Goal: Task Accomplishment & Management: Use online tool/utility

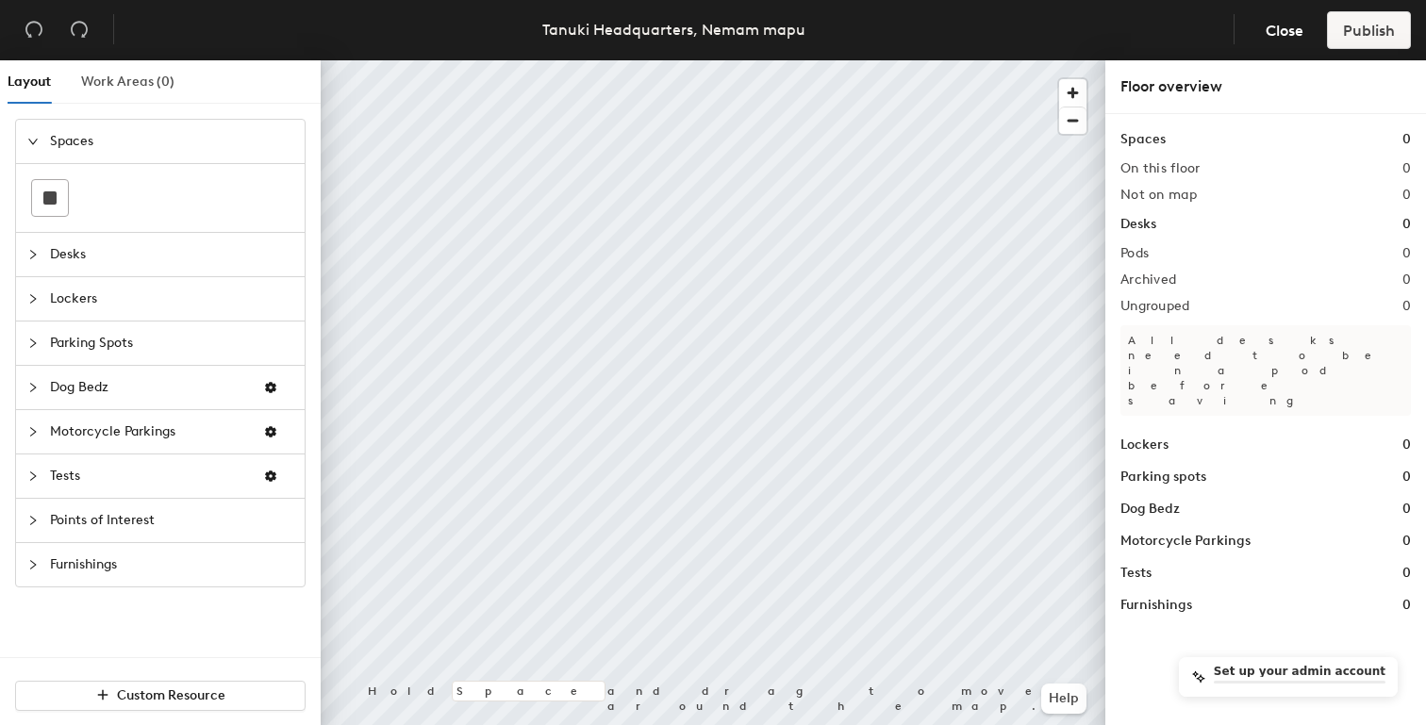
click at [155, 97] on div "Work Areas (0)" at bounding box center [127, 81] width 93 height 43
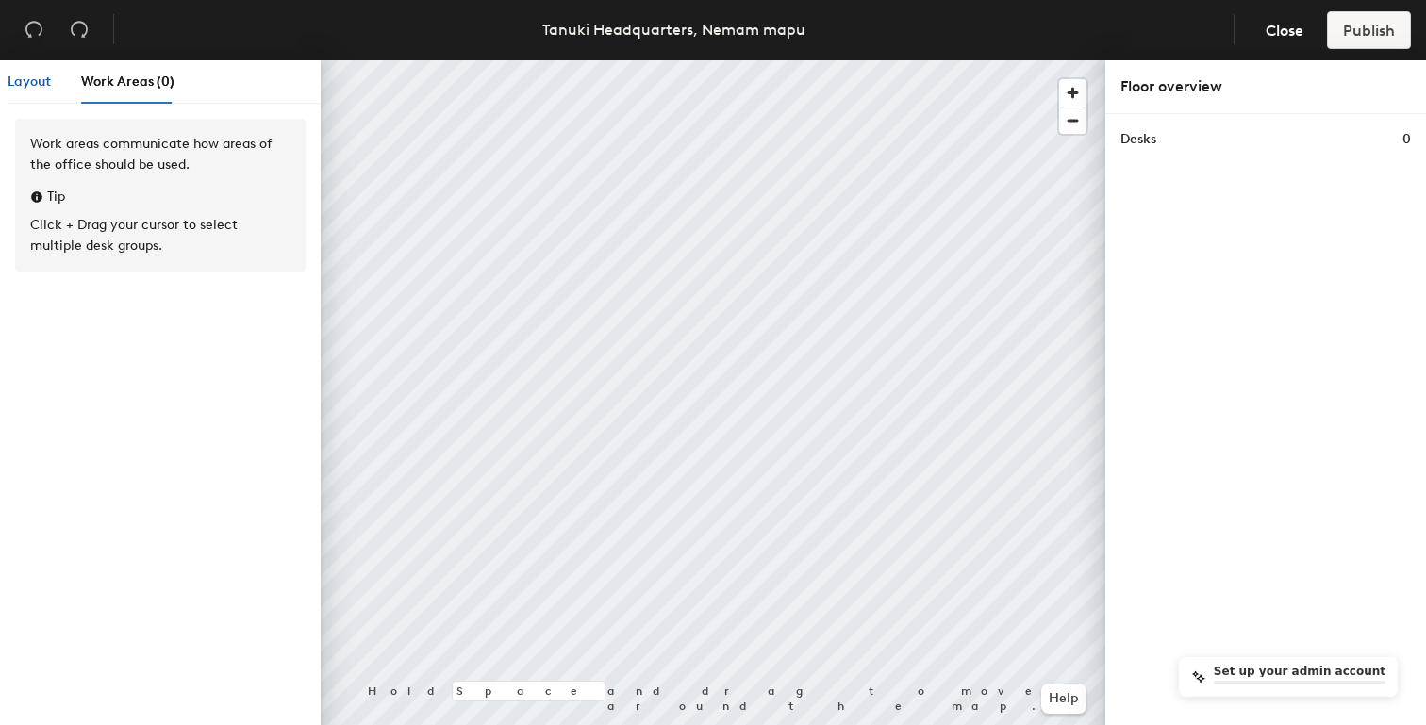
click at [45, 82] on span "Layout" at bounding box center [29, 82] width 43 height 16
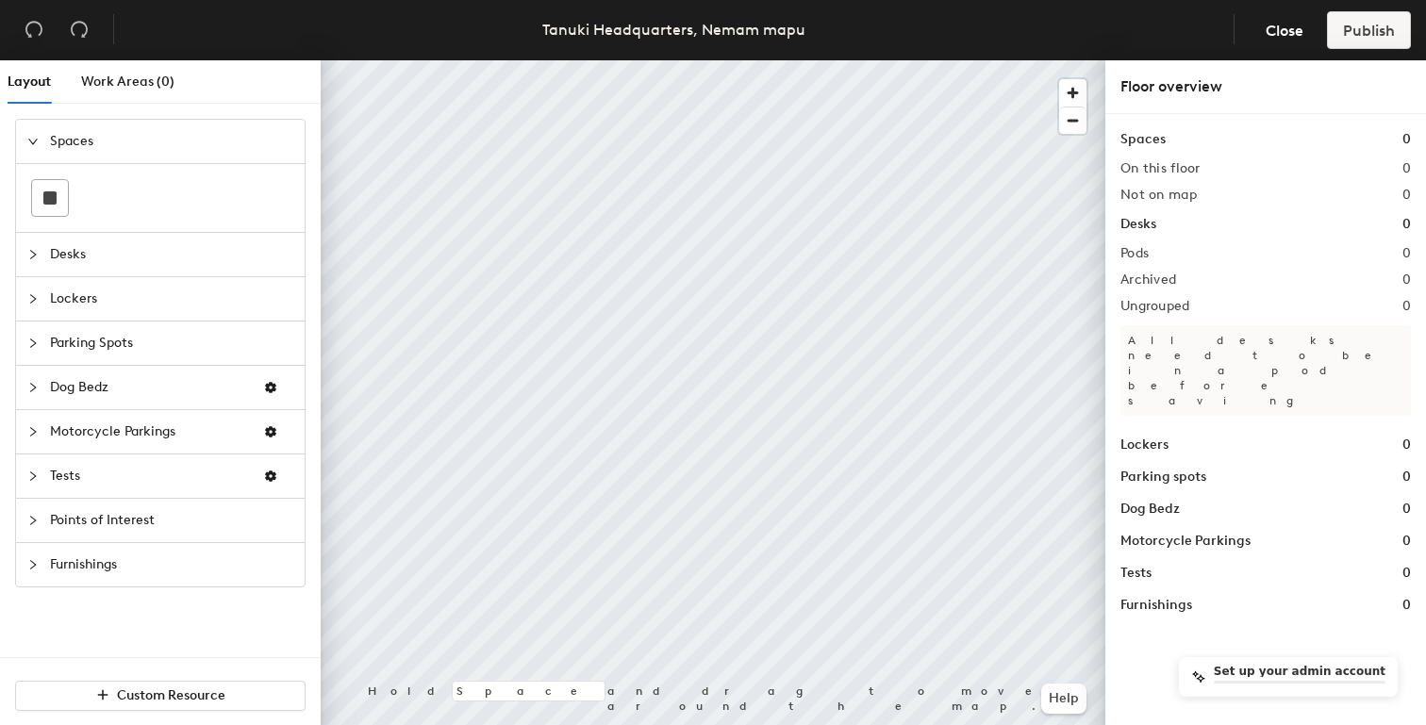
click at [96, 257] on span "Desks" at bounding box center [171, 254] width 243 height 43
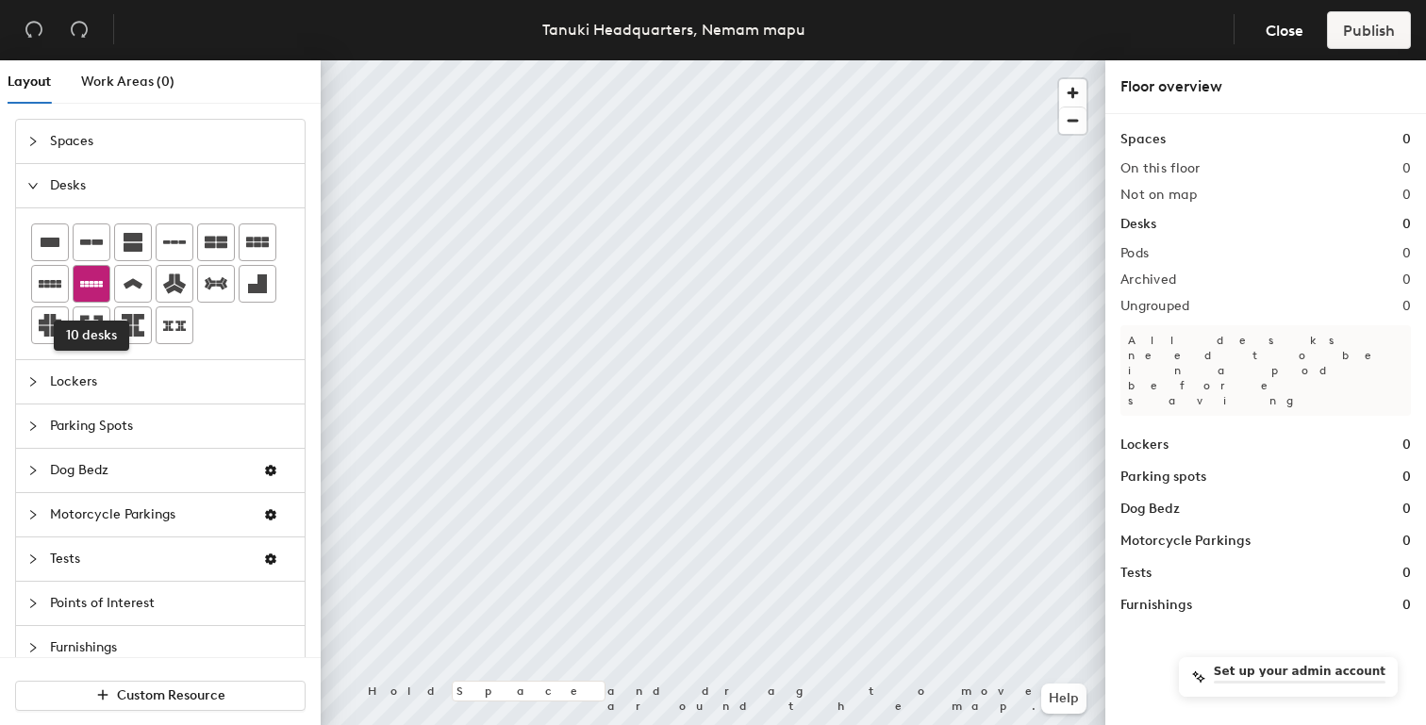
click at [101, 288] on icon at bounding box center [91, 284] width 23 height 23
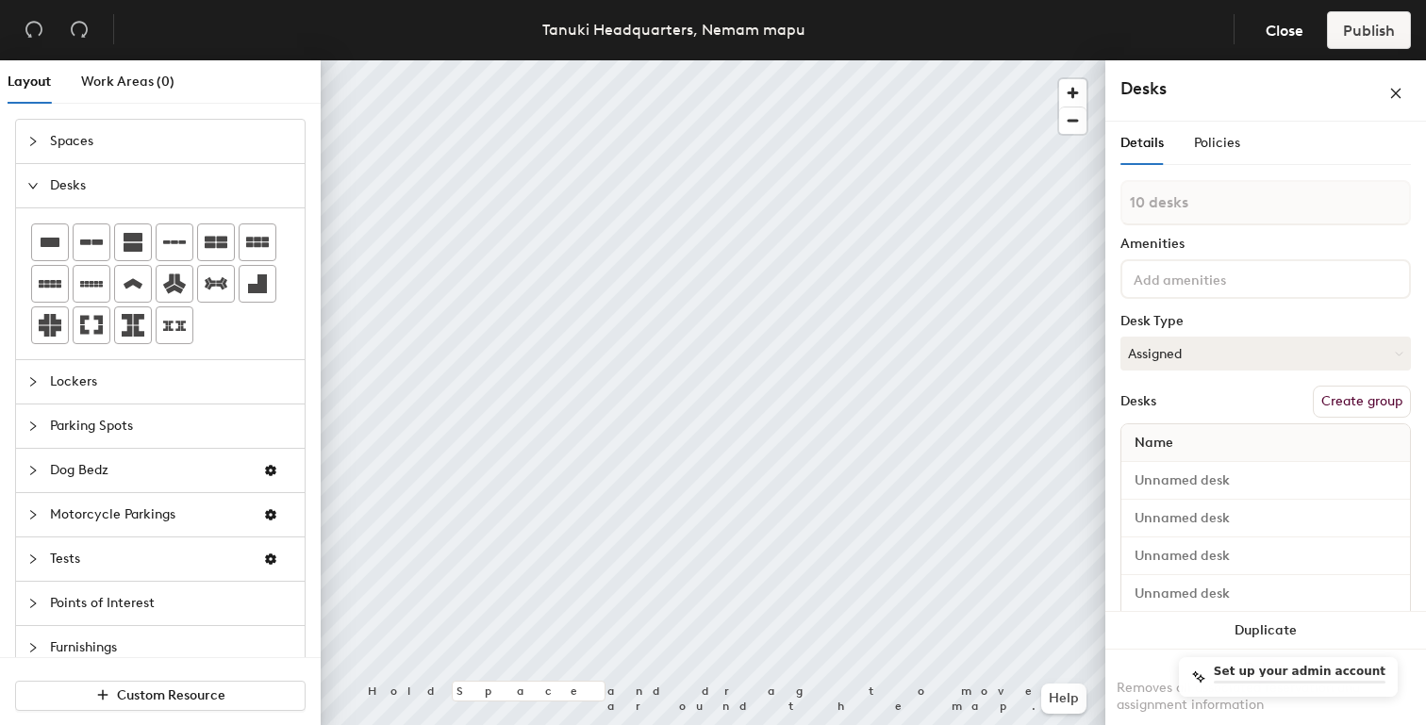
click at [1358, 396] on button "Create group" at bounding box center [1362, 402] width 98 height 32
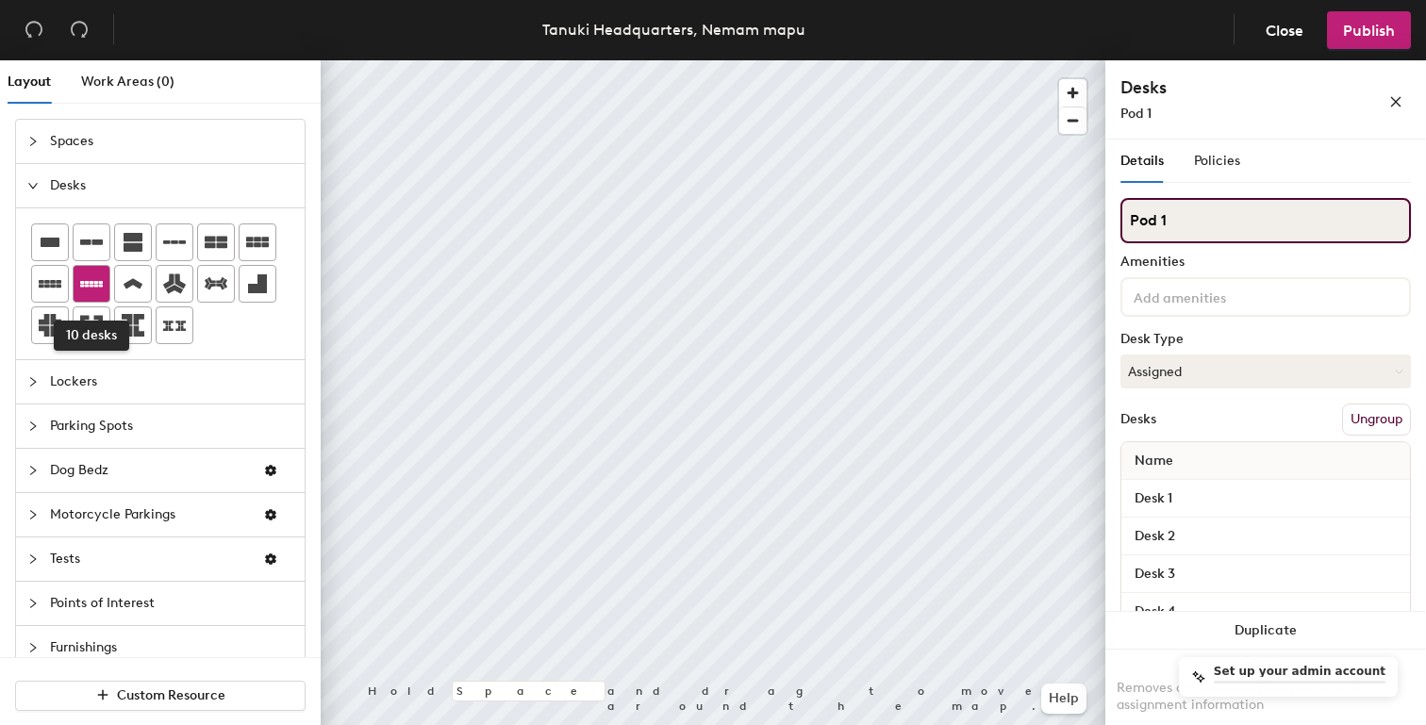
click at [96, 284] on icon at bounding box center [91, 284] width 23 height 7
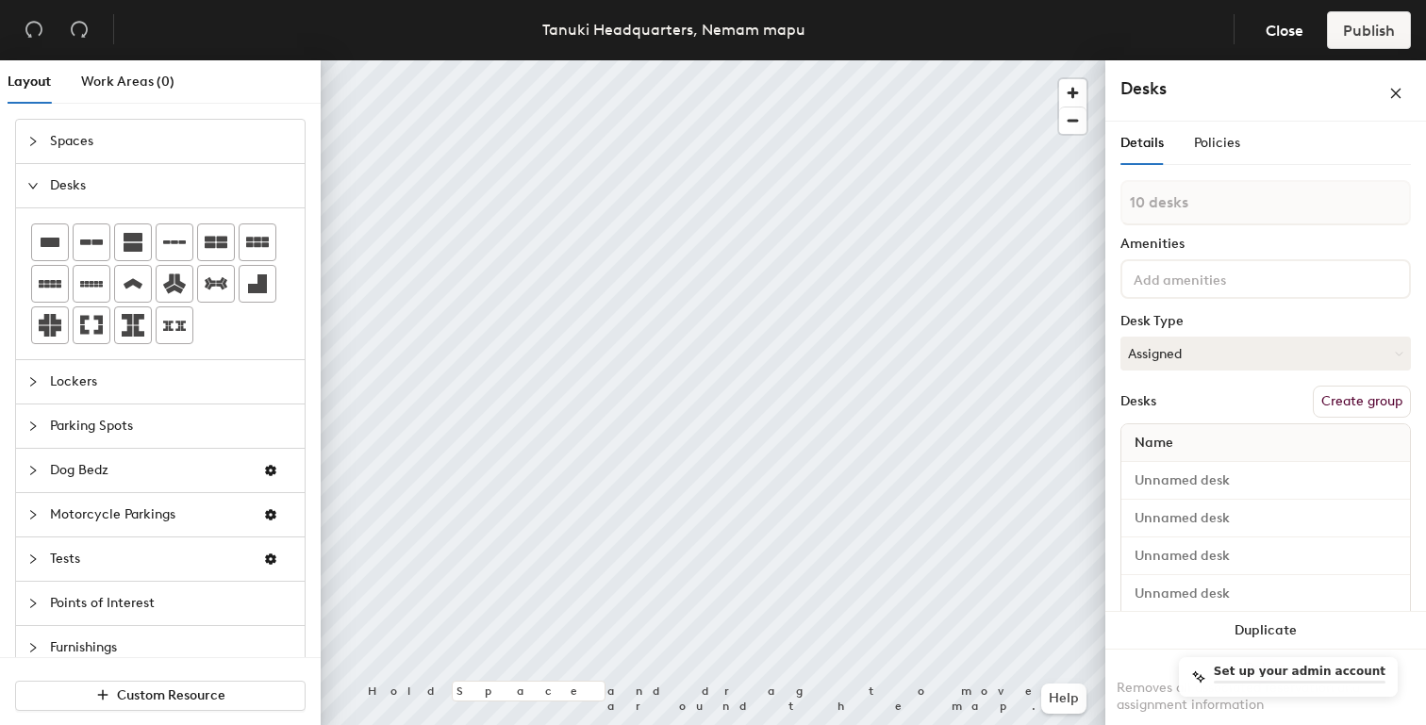
click at [1323, 396] on button "Create group" at bounding box center [1362, 402] width 98 height 32
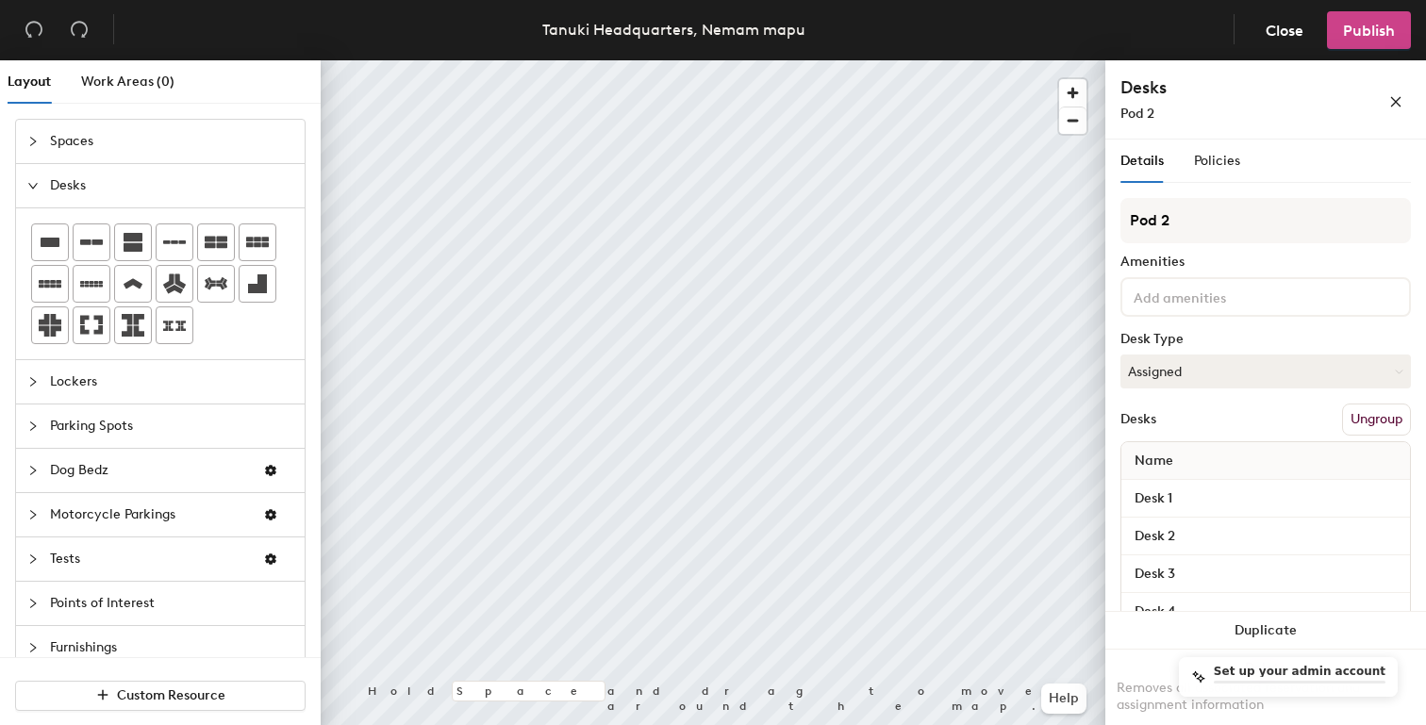
click at [1364, 39] on span "Publish" at bounding box center [1369, 31] width 52 height 18
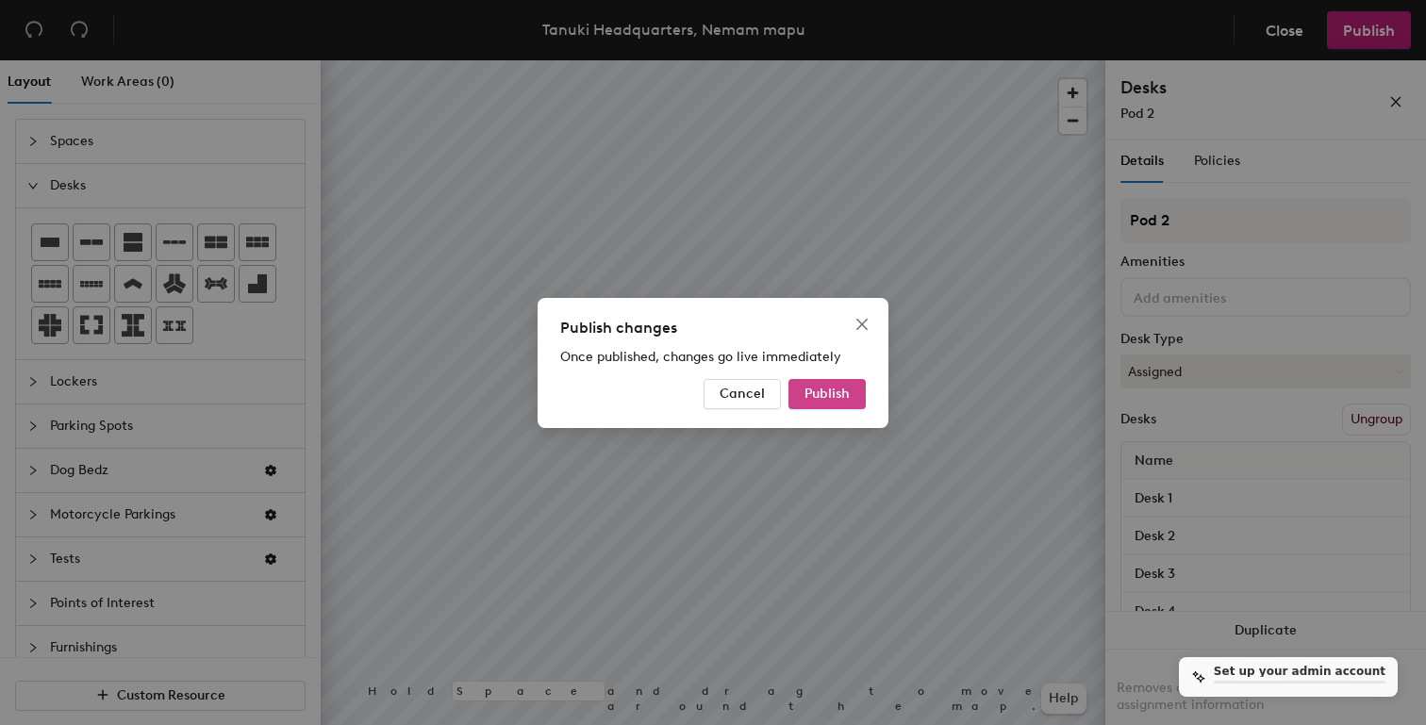
click at [838, 390] on span "Publish" at bounding box center [826, 394] width 45 height 16
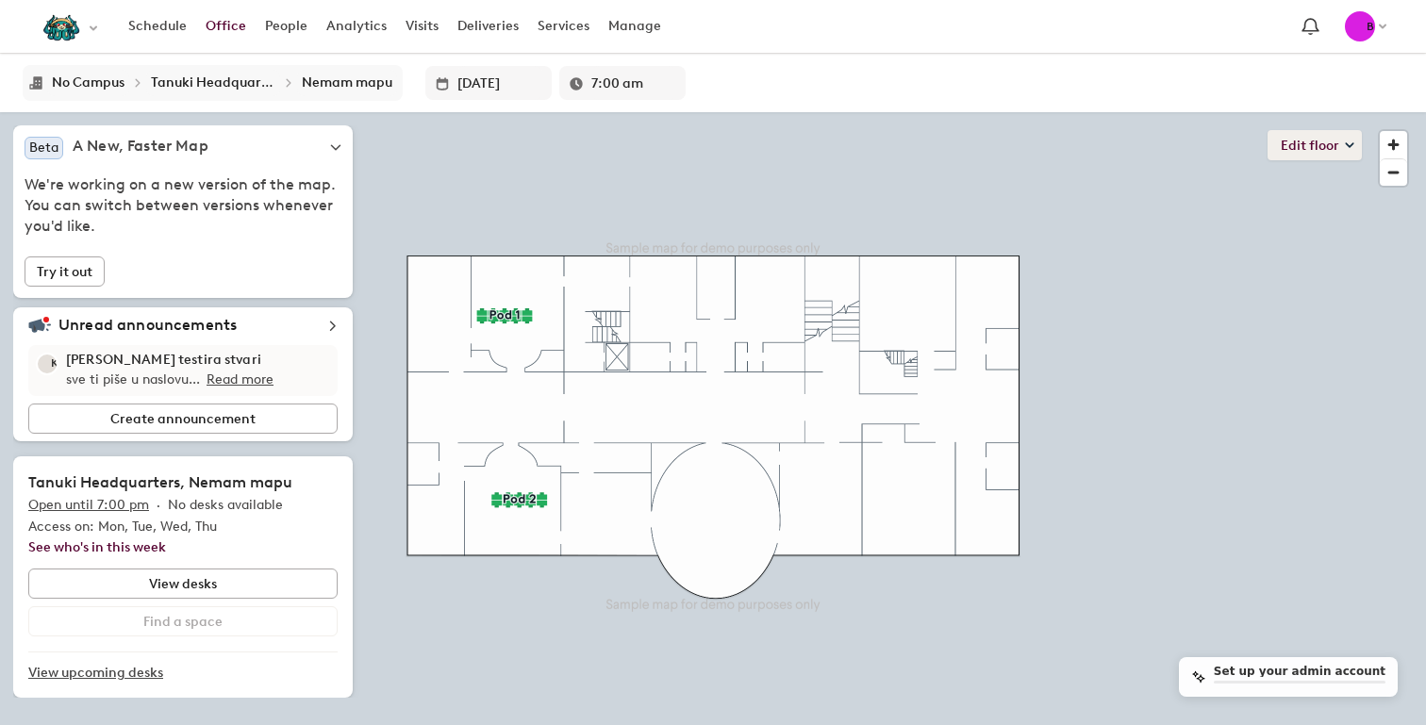
click at [1337, 156] on button "Edit floor" at bounding box center [1315, 145] width 94 height 30
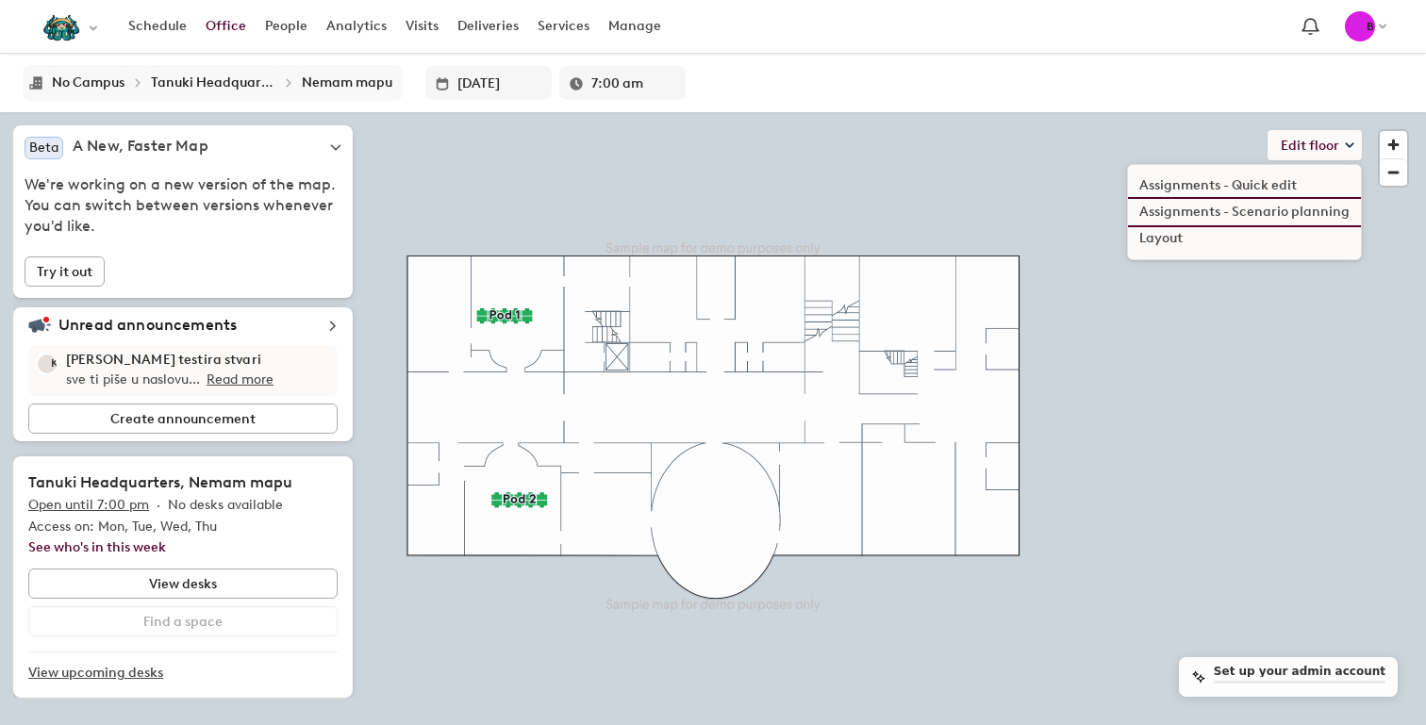
click at [1322, 212] on li "Assignments - Scenario planning" at bounding box center [1244, 212] width 233 height 26
